Goal: Information Seeking & Learning: Learn about a topic

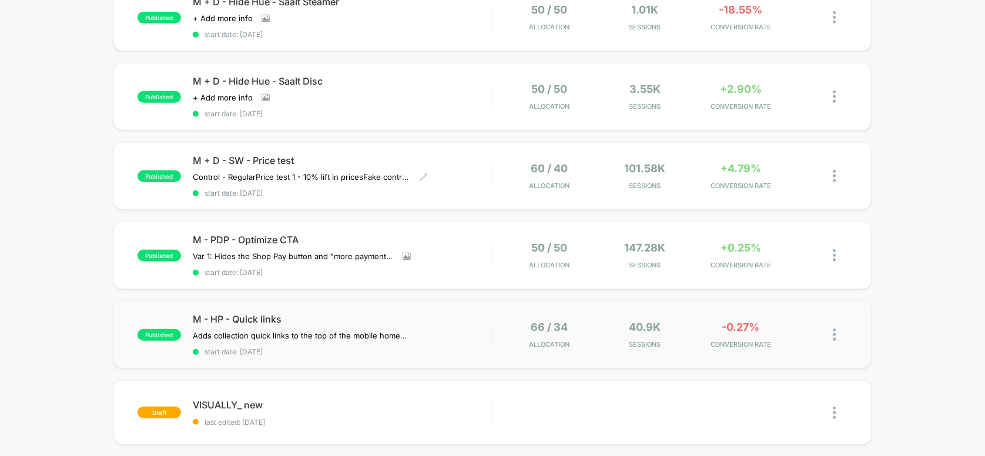
scroll to position [234, 0]
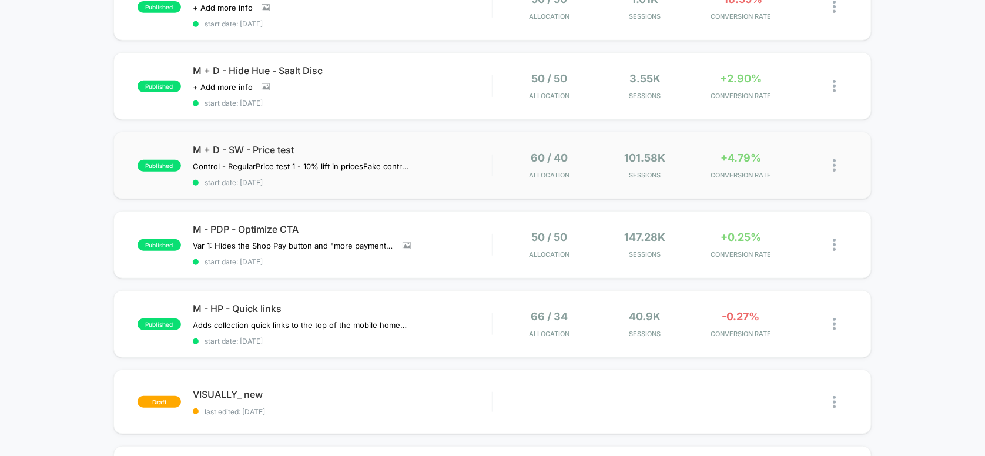
click at [427, 136] on div "published M + D - SW - Price test Control - Regular Price test 1 - 10% lift in …" at bounding box center [492, 166] width 759 height 68
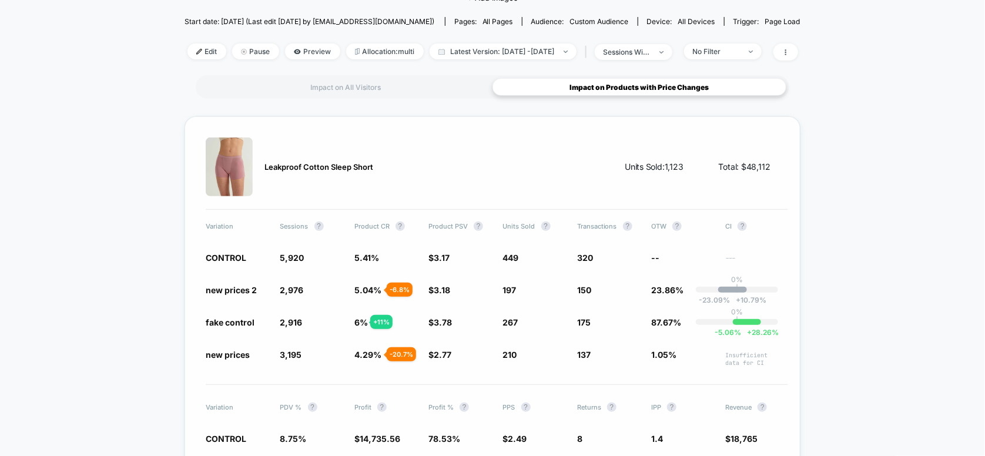
scroll to position [157, 0]
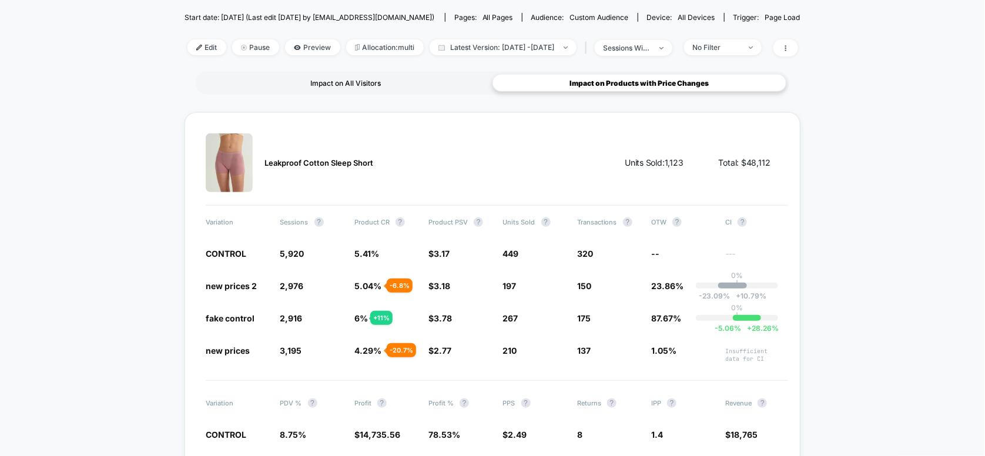
click at [354, 78] on div "Impact on All Visitors" at bounding box center [346, 83] width 294 height 18
